Goal: Information Seeking & Learning: Learn about a topic

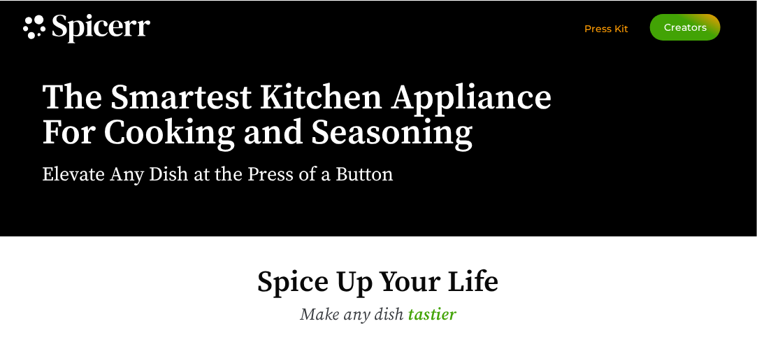
click at [603, 33] on span "Press Kit" at bounding box center [606, 28] width 44 height 13
click at [696, 24] on span "Creators" at bounding box center [685, 27] width 43 height 10
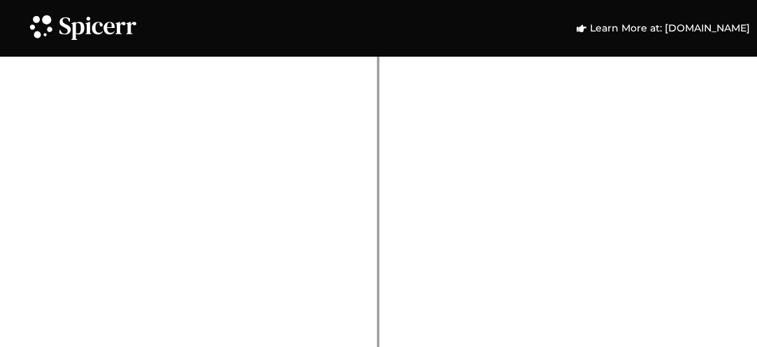
scroll to position [2866, 0]
